Goal: Find specific page/section: Find specific page/section

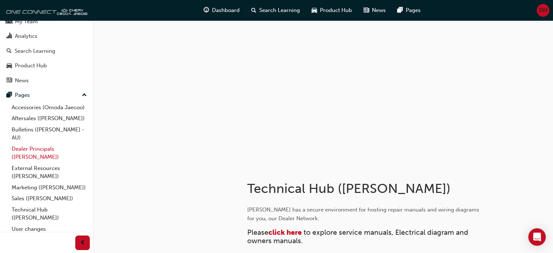
scroll to position [47, 0]
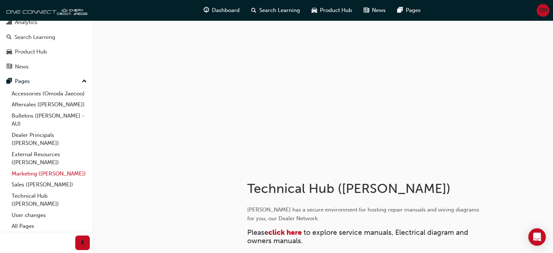
click at [39, 173] on link "Marketing ([PERSON_NAME])" at bounding box center [49, 173] width 81 height 11
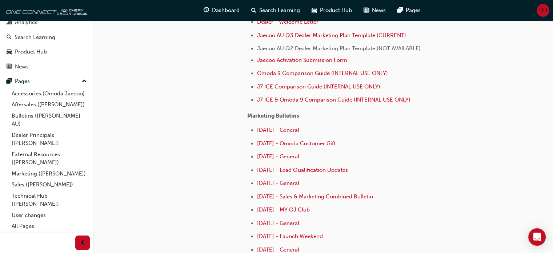
scroll to position [255, 0]
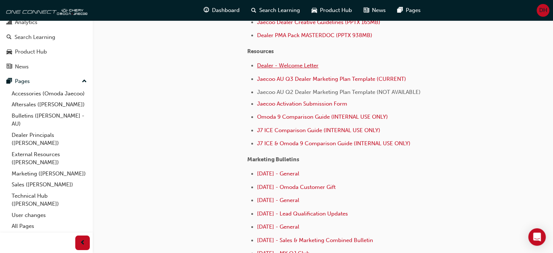
click at [287, 65] on span "Dealer - Welcome Letter" at bounding box center [287, 65] width 61 height 7
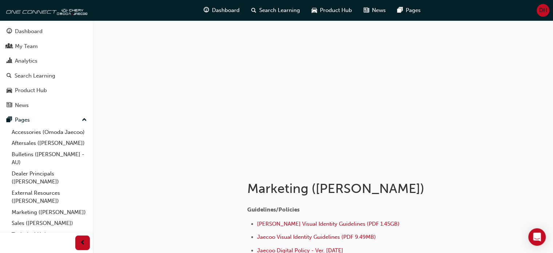
scroll to position [109, 0]
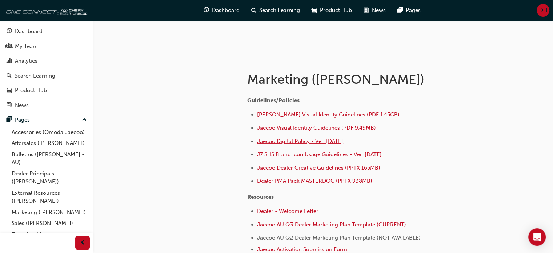
click at [329, 142] on span "Jaecoo Digital Policy - Ver. [DATE]" at bounding box center [300, 141] width 86 height 7
